Goal: Information Seeking & Learning: Check status

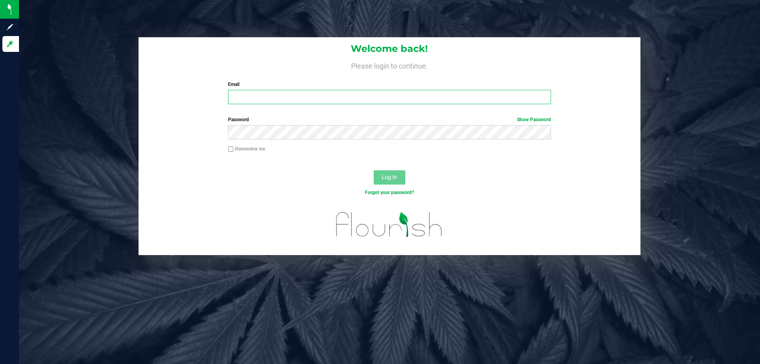
click at [312, 97] on input "Email" at bounding box center [389, 97] width 323 height 14
type input "[EMAIL_ADDRESS][DOMAIN_NAME]"
click at [374, 170] on button "Log In" at bounding box center [390, 177] width 32 height 14
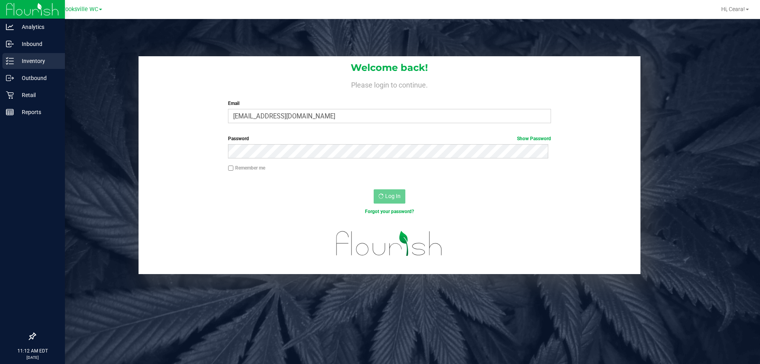
click at [17, 59] on p "Inventory" at bounding box center [38, 61] width 48 height 10
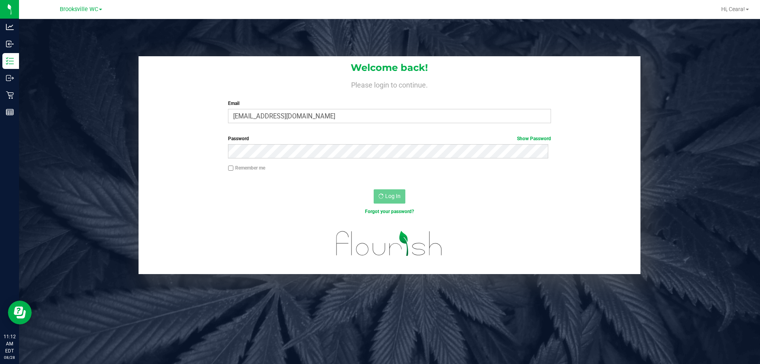
click at [207, 87] on h4 "Please login to continue." at bounding box center [390, 84] width 502 height 10
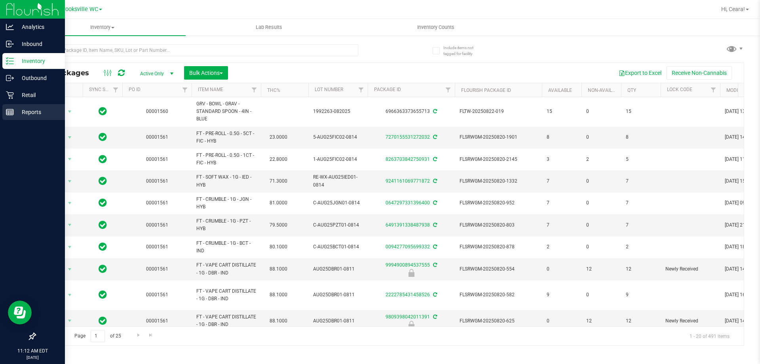
click at [23, 112] on p "Reports" at bounding box center [38, 112] width 48 height 10
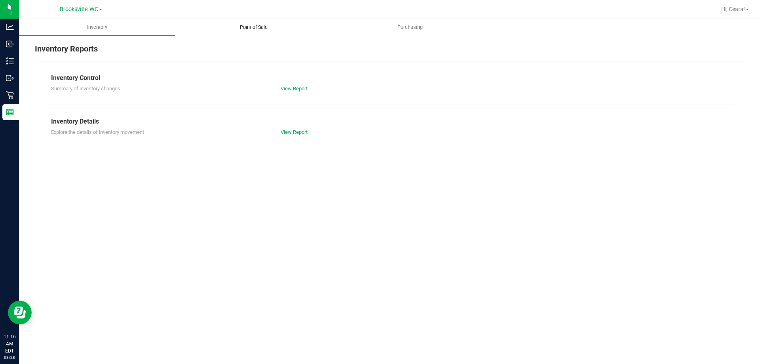
click at [258, 29] on span "Point of Sale" at bounding box center [253, 27] width 49 height 7
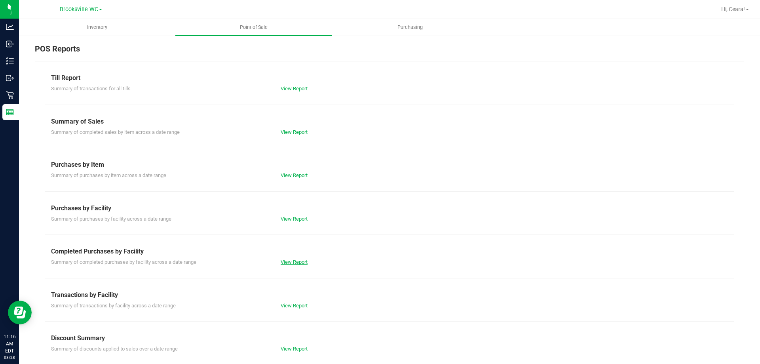
click at [294, 260] on link "View Report" at bounding box center [294, 262] width 27 height 6
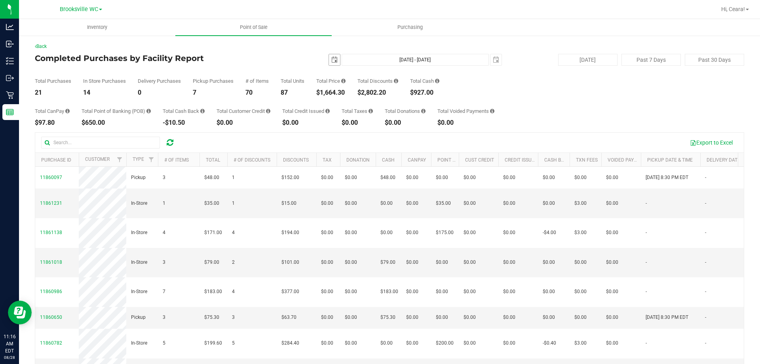
click at [332, 59] on span "select" at bounding box center [335, 60] width 6 height 6
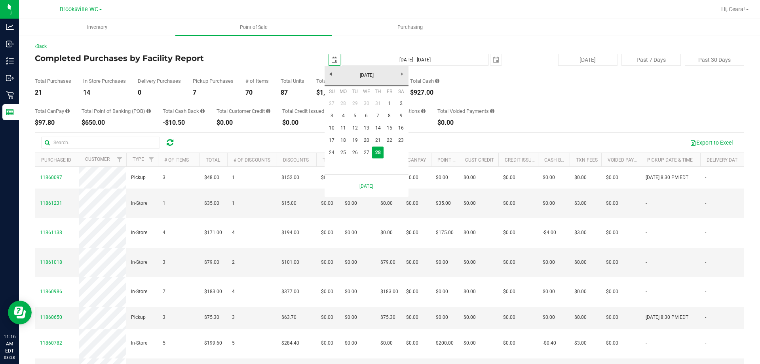
scroll to position [0, 20]
click at [365, 154] on link "27" at bounding box center [366, 153] width 11 height 12
type input "2025-08-27"
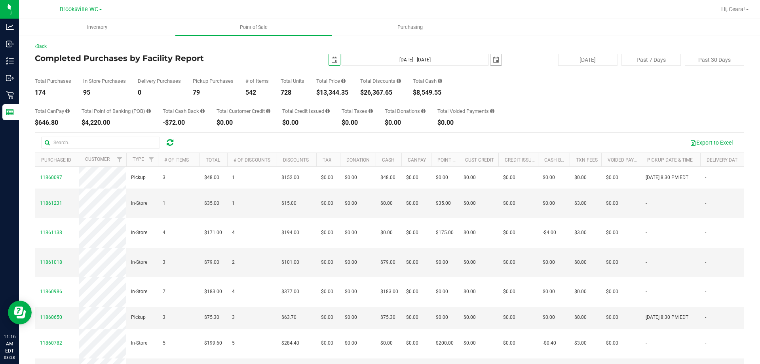
click at [493, 62] on span "select" at bounding box center [496, 60] width 6 height 6
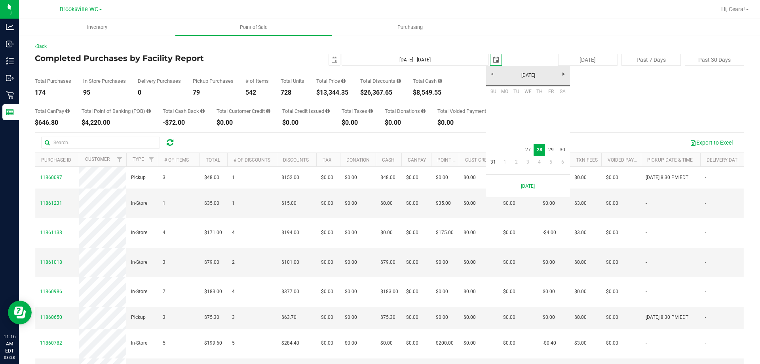
scroll to position [0, 20]
click at [531, 155] on link "27" at bounding box center [527, 150] width 11 height 12
type input "Aug 27, 2025 - Aug 27, 2025"
type input "2025-08-27"
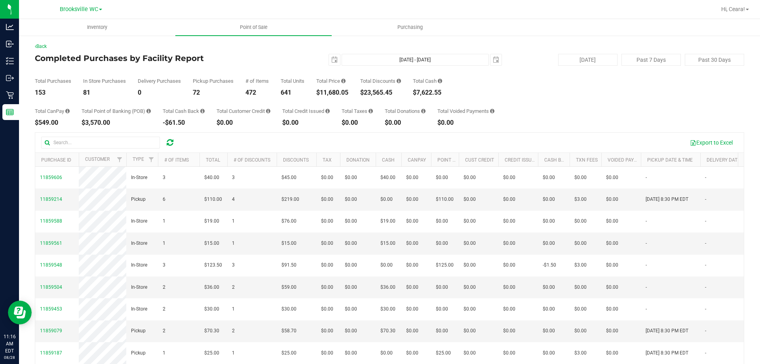
click at [531, 93] on div "Total Purchases 153 In Store Purchases 81 Delivery Purchases 0 Pickup Purchases…" at bounding box center [390, 81] width 710 height 30
